Goal: Information Seeking & Learning: Learn about a topic

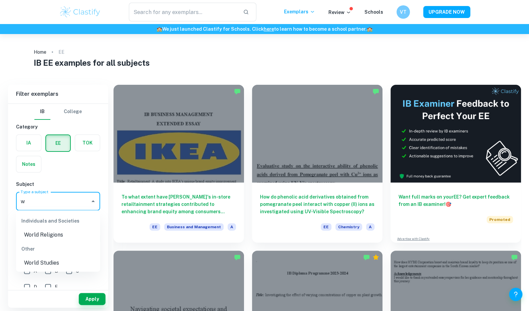
click at [47, 267] on li "World Studies" at bounding box center [58, 263] width 84 height 12
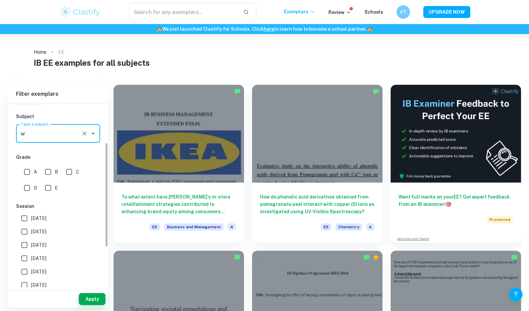
scroll to position [68, 0]
type input "World Studies"
click at [26, 169] on input "A" at bounding box center [26, 171] width 13 height 13
checkbox input "true"
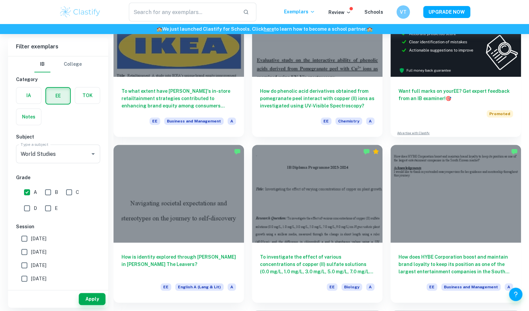
scroll to position [100, 0]
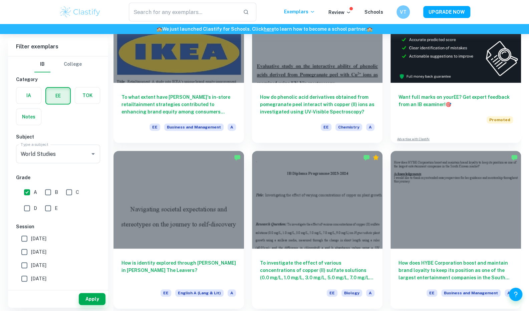
click at [93, 299] on button "Apply" at bounding box center [92, 299] width 27 height 12
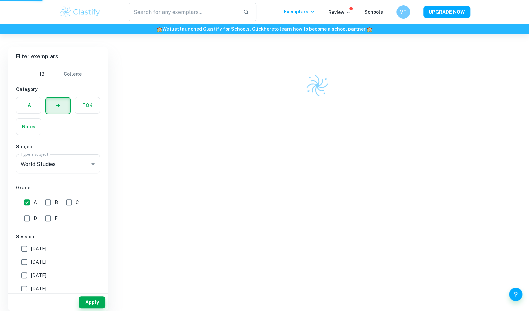
scroll to position [34, 0]
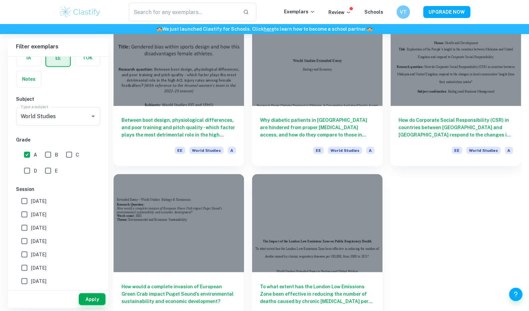
scroll to position [2254, 0]
